Goal: Information Seeking & Learning: Learn about a topic

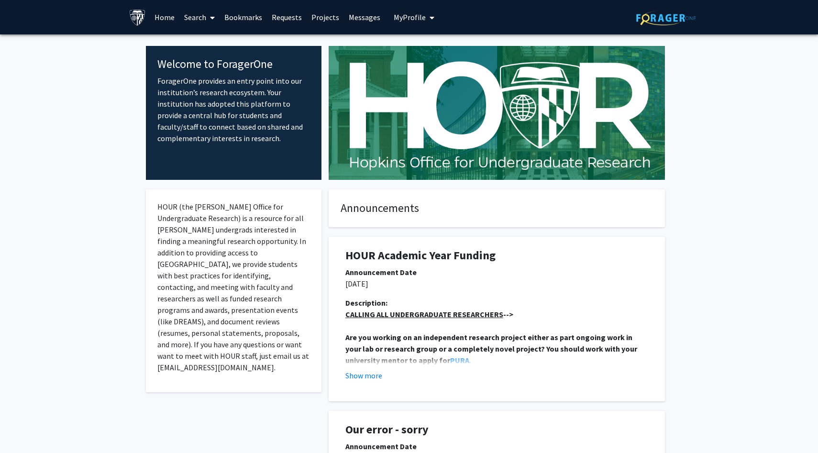
click at [203, 17] on link "Search" at bounding box center [199, 16] width 40 height 33
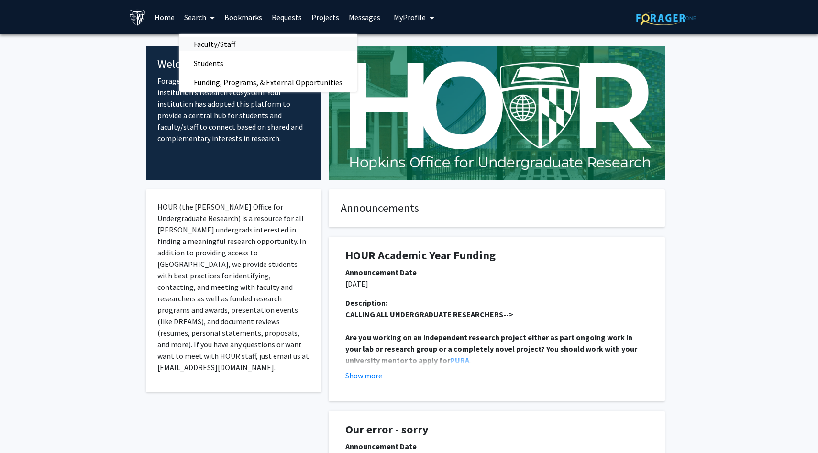
click at [206, 47] on span "Faculty/Staff" at bounding box center [214, 43] width 70 height 19
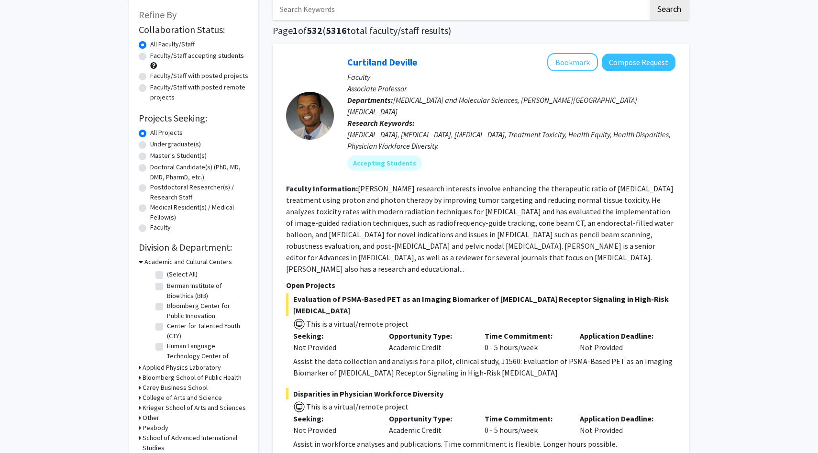
scroll to position [72, 0]
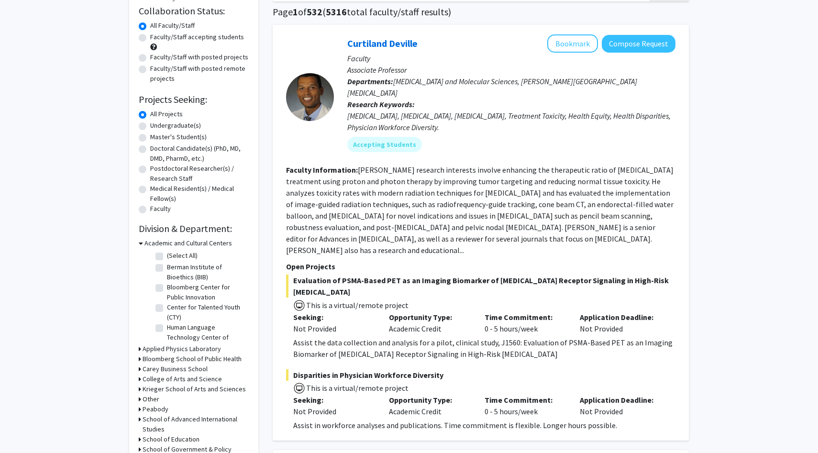
click at [156, 127] on label "Undergraduate(s)" at bounding box center [175, 126] width 51 height 10
click at [156, 127] on input "Undergraduate(s)" at bounding box center [153, 124] width 6 height 6
radio input "true"
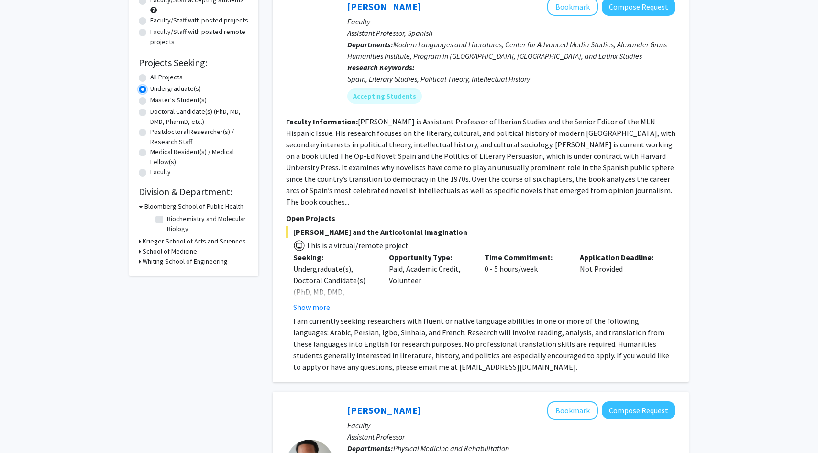
scroll to position [109, 0]
click at [316, 301] on button "Show more" at bounding box center [311, 306] width 37 height 11
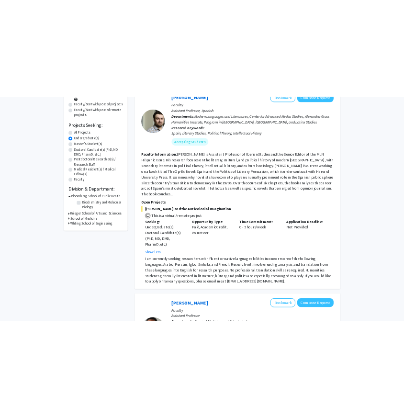
scroll to position [115, 0]
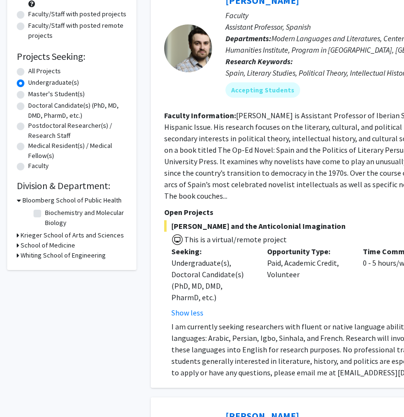
click at [299, 147] on fg-read-more "[PERSON_NAME] is Assistant Professor of Iberian Studies and the Senior Editor o…" at bounding box center [358, 156] width 389 height 90
